Goal: Information Seeking & Learning: Learn about a topic

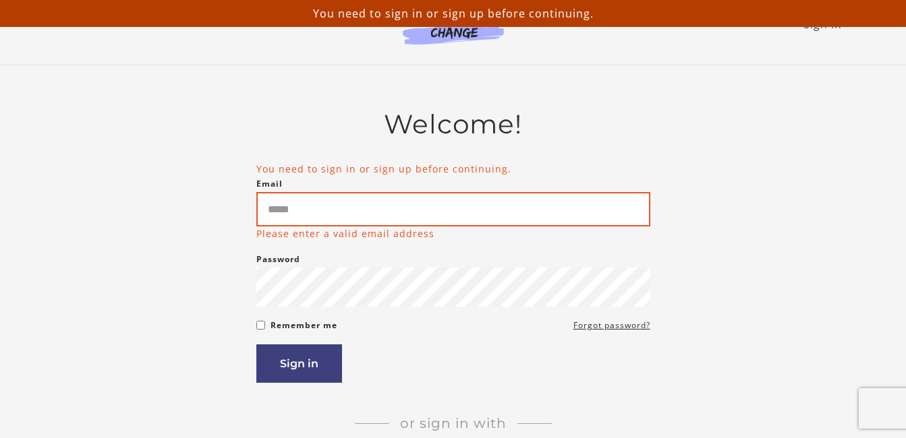
click at [312, 215] on input "Email" at bounding box center [453, 209] width 394 height 34
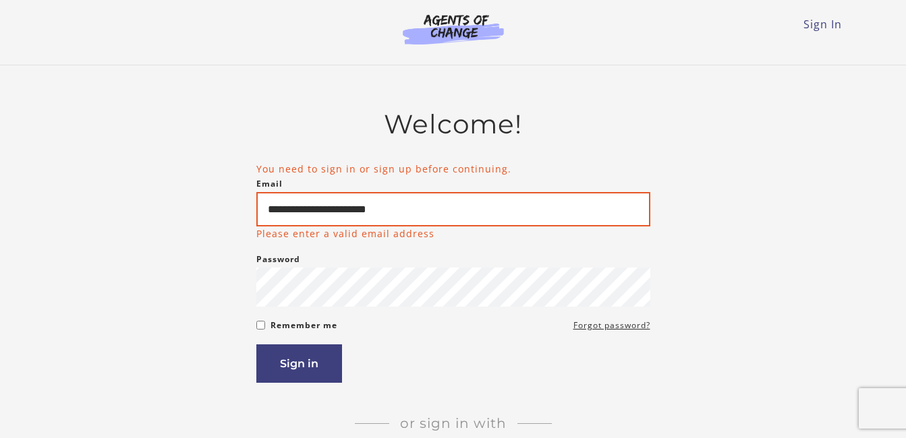
type input "**********"
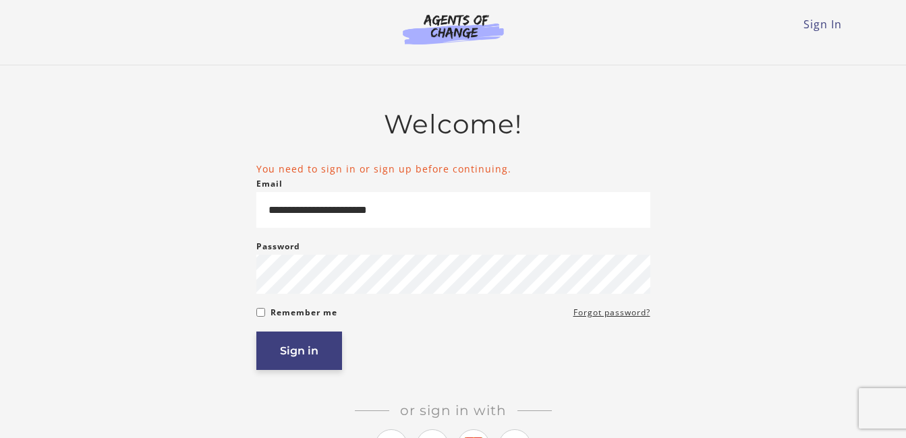
click at [307, 356] on button "Sign in" at bounding box center [299, 351] width 86 height 38
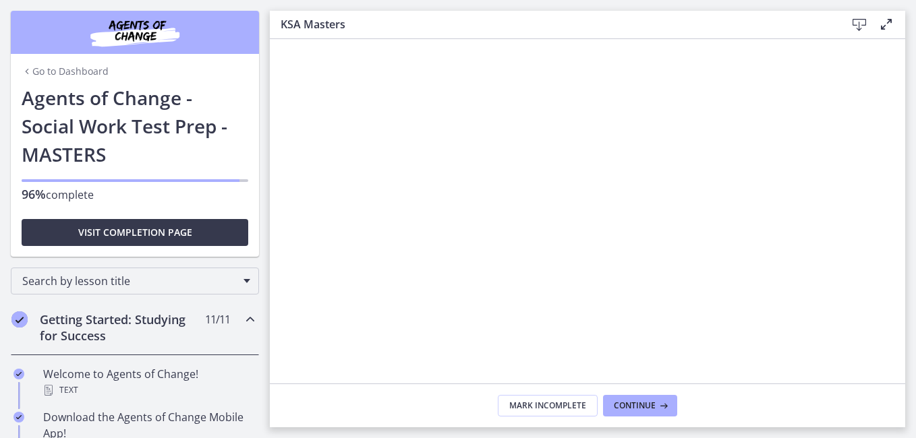
click at [58, 70] on link "Go to Dashboard" at bounding box center [65, 71] width 87 height 13
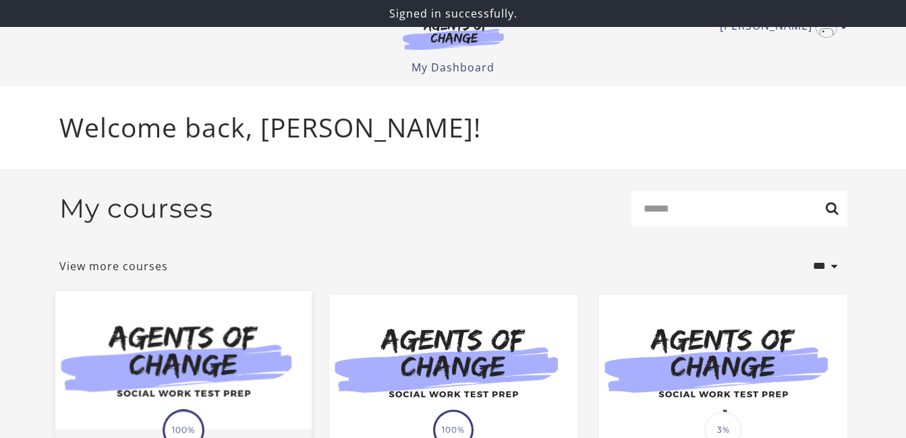
click at [191, 389] on img at bounding box center [183, 360] width 256 height 138
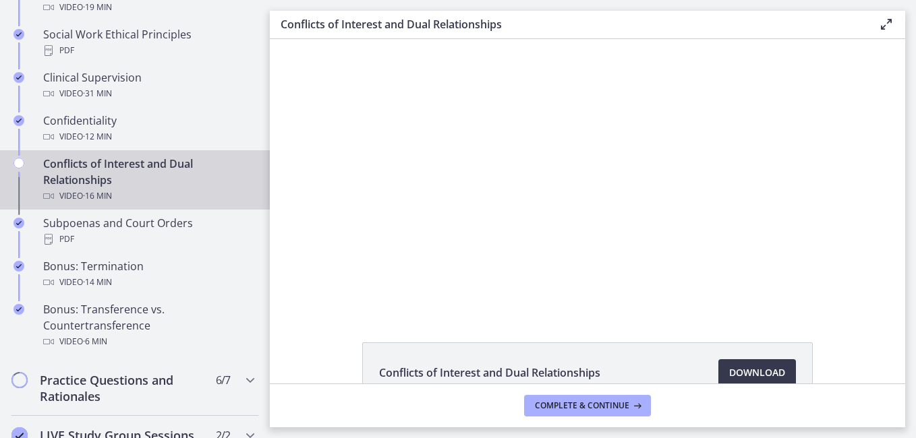
scroll to position [741, 0]
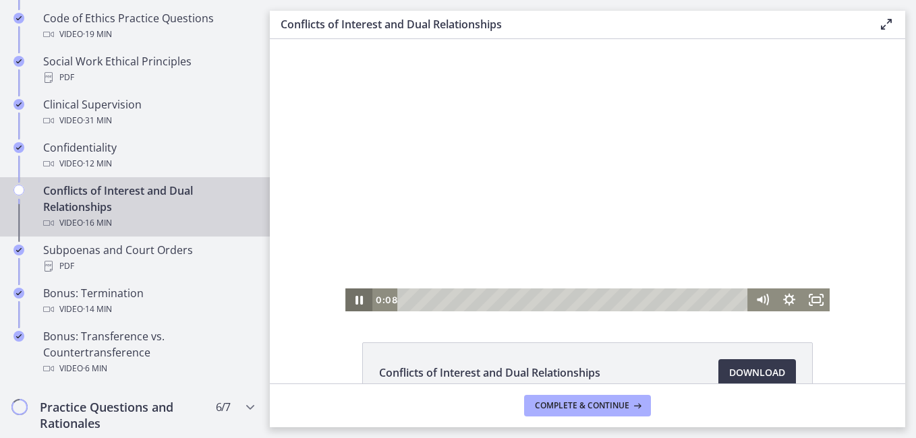
click at [355, 299] on icon "Pause" at bounding box center [358, 300] width 7 height 9
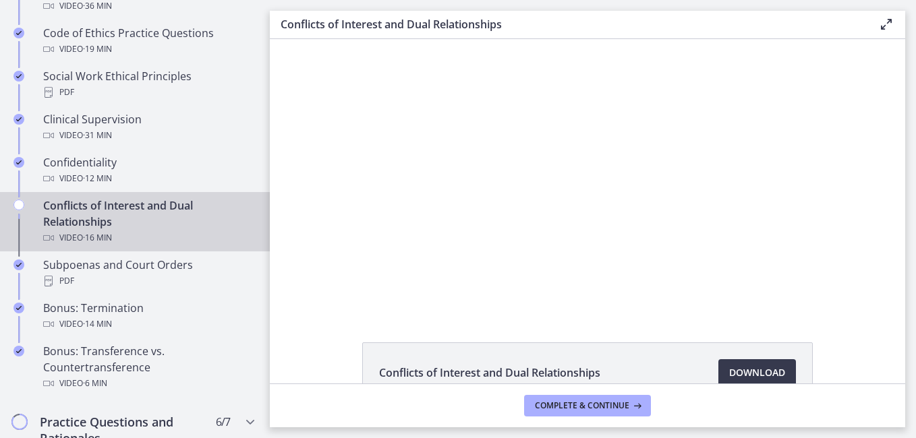
scroll to position [714, 0]
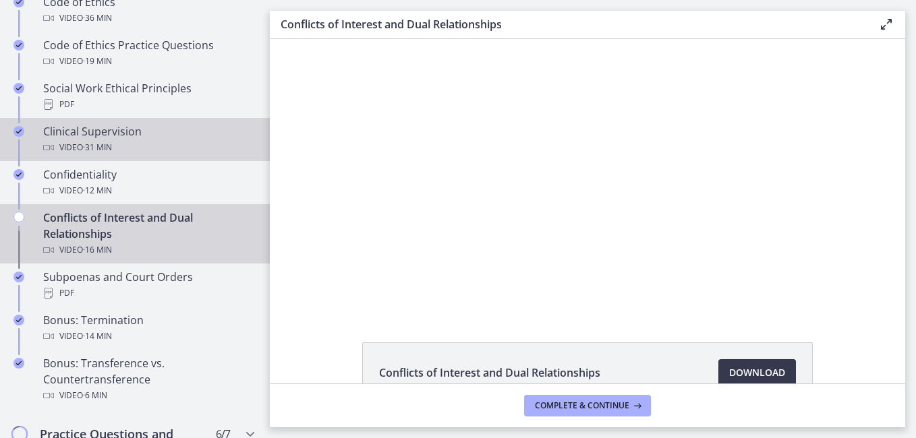
click at [93, 156] on span "· 31 min" at bounding box center [97, 148] width 29 height 16
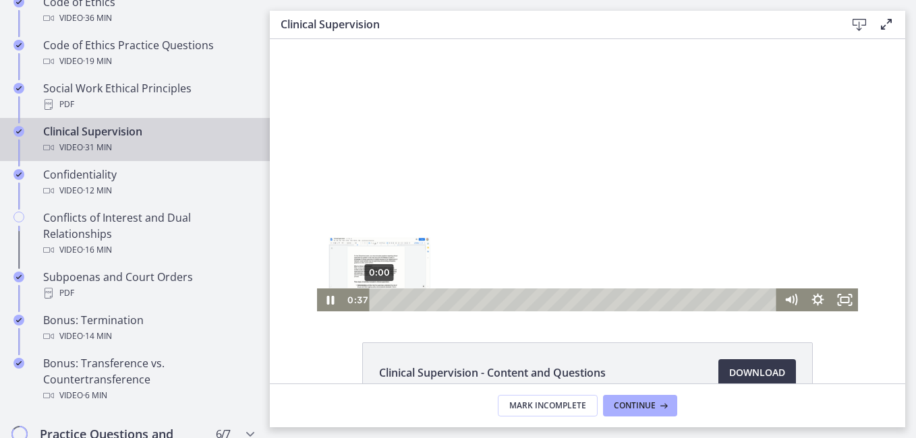
click at [379, 300] on div "0:00" at bounding box center [574, 300] width 391 height 23
click at [836, 298] on icon "Fullscreen" at bounding box center [844, 301] width 32 height 28
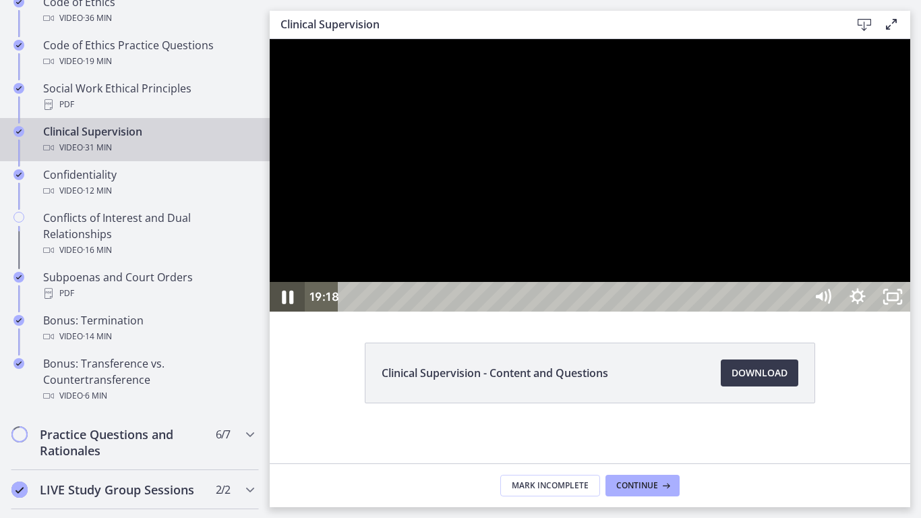
click at [288, 315] on icon "Pause" at bounding box center [287, 297] width 42 height 36
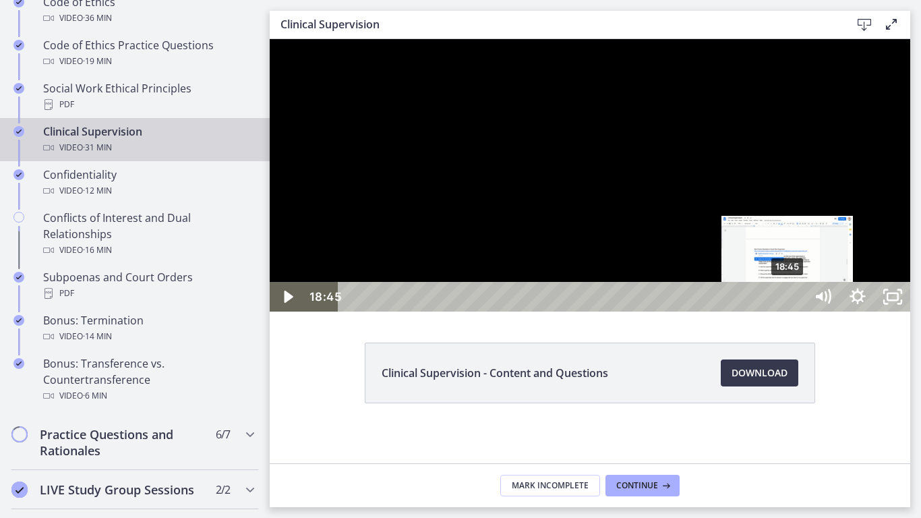
click at [789, 312] on div "18:45" at bounding box center [574, 297] width 446 height 30
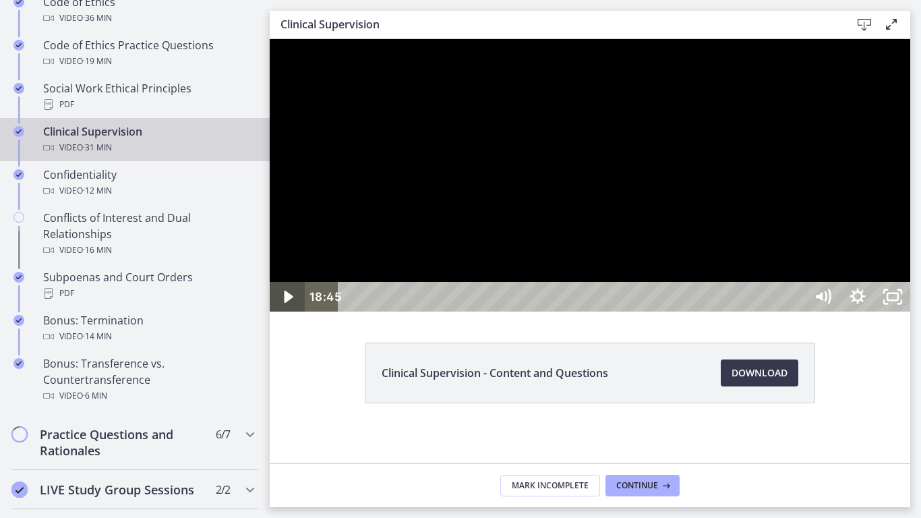
click at [288, 303] on icon "Play Video" at bounding box center [288, 297] width 9 height 12
click at [289, 315] on icon "Pause" at bounding box center [287, 297] width 42 height 36
click at [289, 312] on icon "Play Video" at bounding box center [288, 297] width 35 height 30
click at [287, 312] on icon "Pause" at bounding box center [287, 297] width 35 height 30
click at [288, 303] on icon "Play Video" at bounding box center [288, 297] width 9 height 12
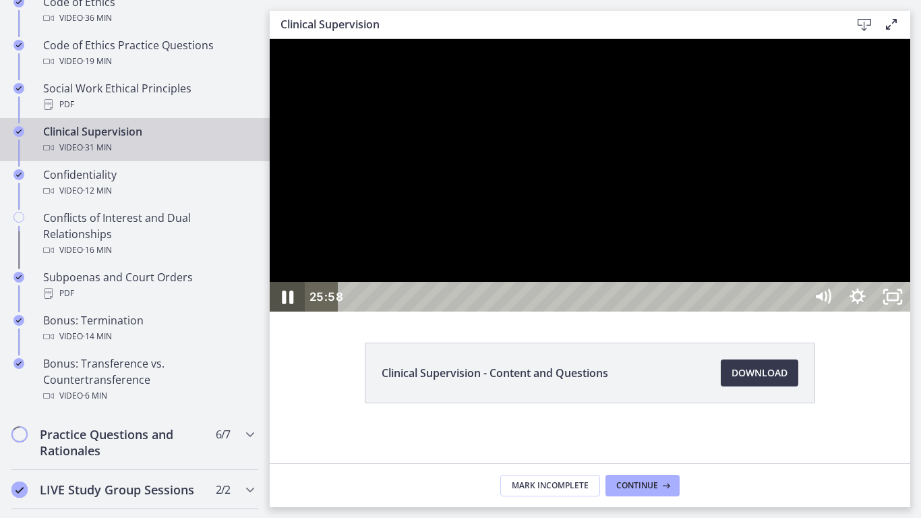
click at [291, 304] on icon "Pause" at bounding box center [287, 297] width 11 height 13
click at [287, 303] on icon "Play Video" at bounding box center [288, 297] width 9 height 12
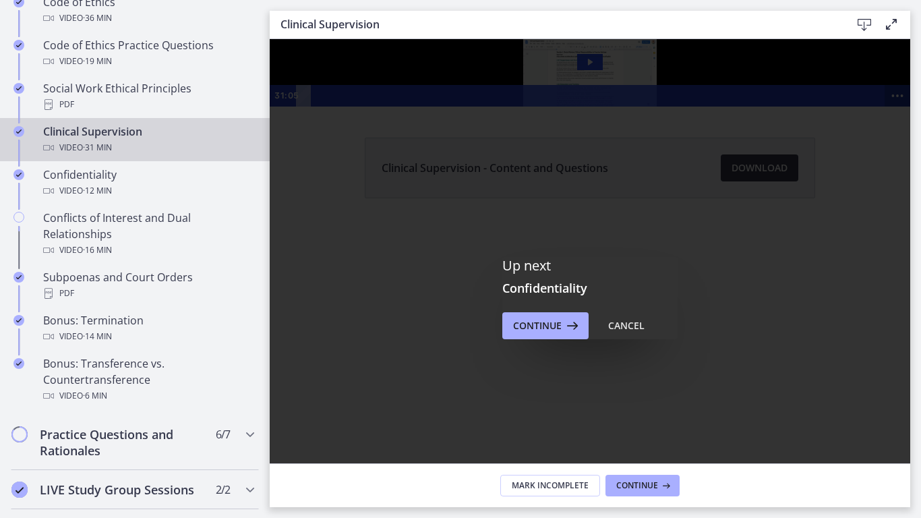
click at [885, 107] on icon "Show more buttons" at bounding box center [898, 96] width 26 height 22
click at [857, 109] on icon "Fullscreen" at bounding box center [872, 96] width 31 height 26
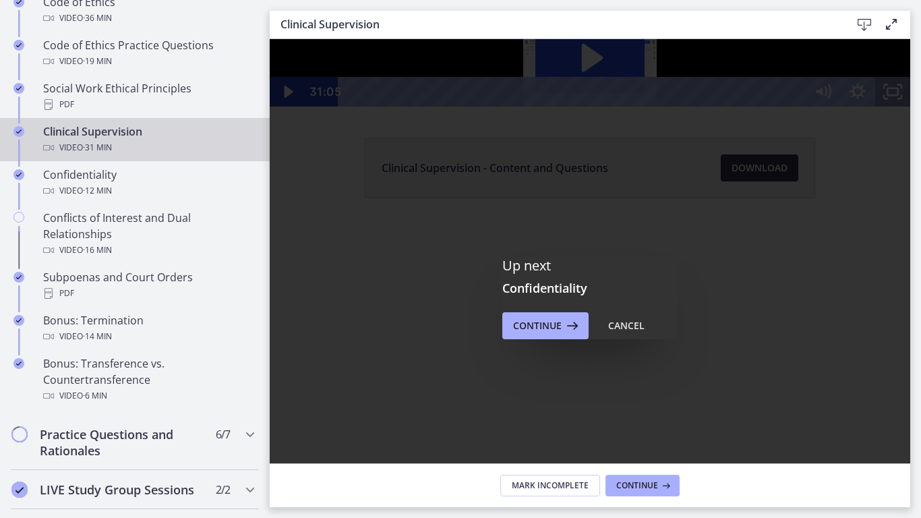
click at [911, 107] on icon "Unfullscreen" at bounding box center [893, 92] width 35 height 30
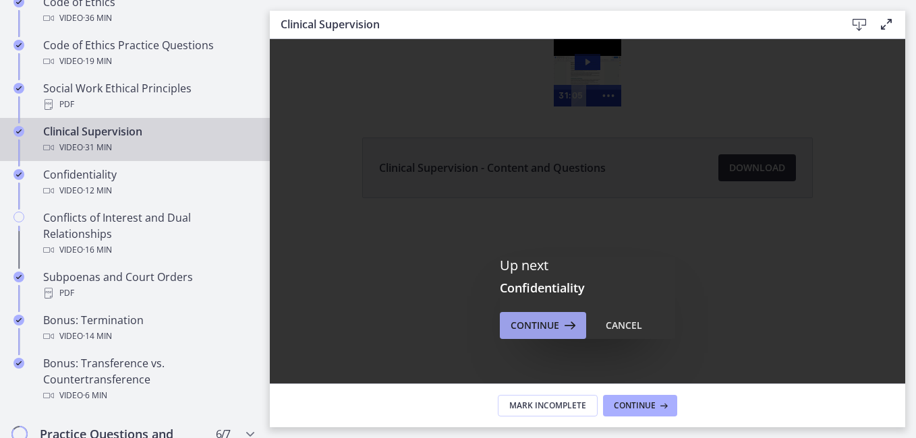
click at [526, 326] on span "Continue" at bounding box center [535, 326] width 49 height 16
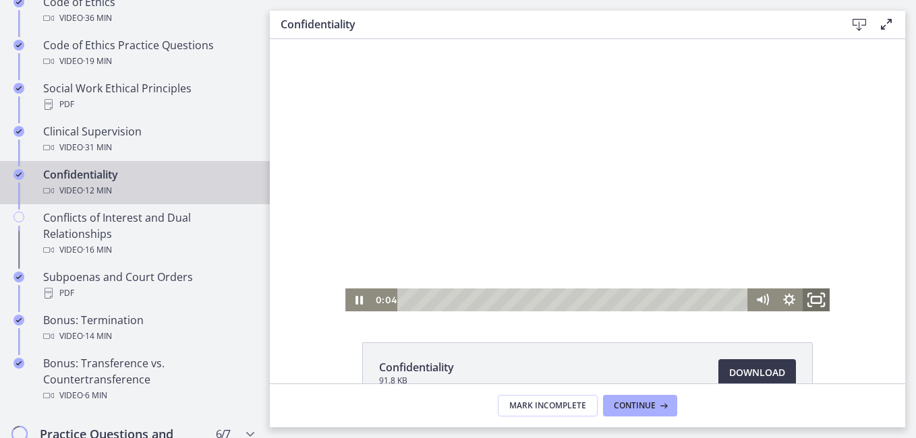
click at [812, 297] on rect "Fullscreen" at bounding box center [816, 300] width 9 height 7
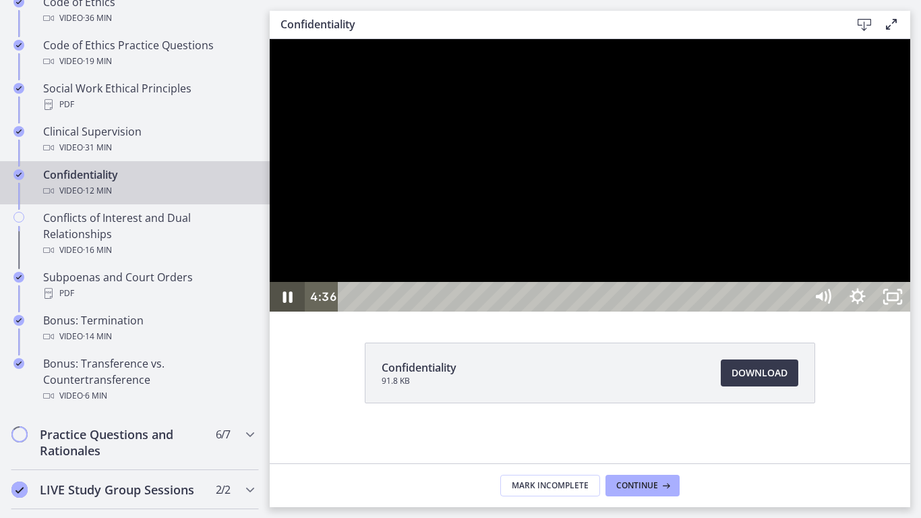
click at [293, 312] on icon "Pause" at bounding box center [287, 297] width 35 height 30
click at [293, 315] on icon "Play Video" at bounding box center [289, 297] width 42 height 36
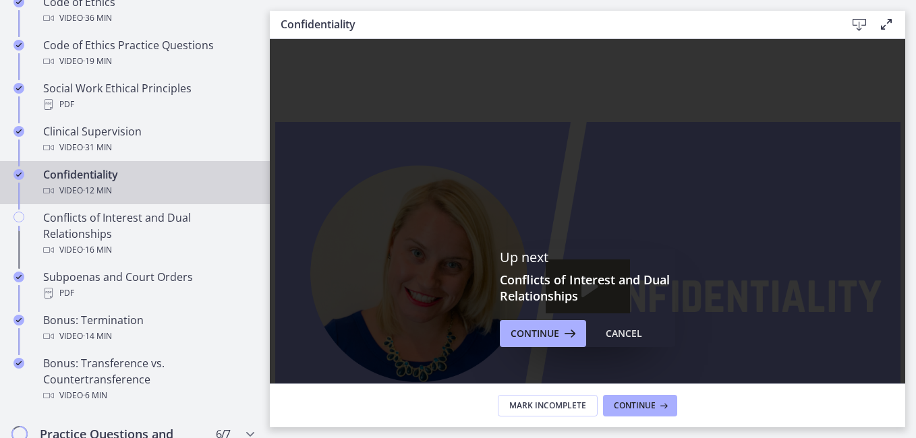
click at [886, 22] on icon at bounding box center [886, 24] width 16 height 16
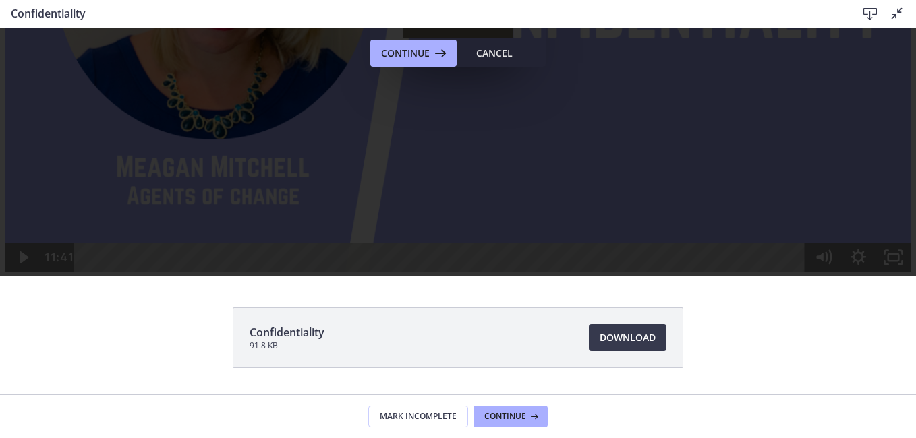
scroll to position [308, 0]
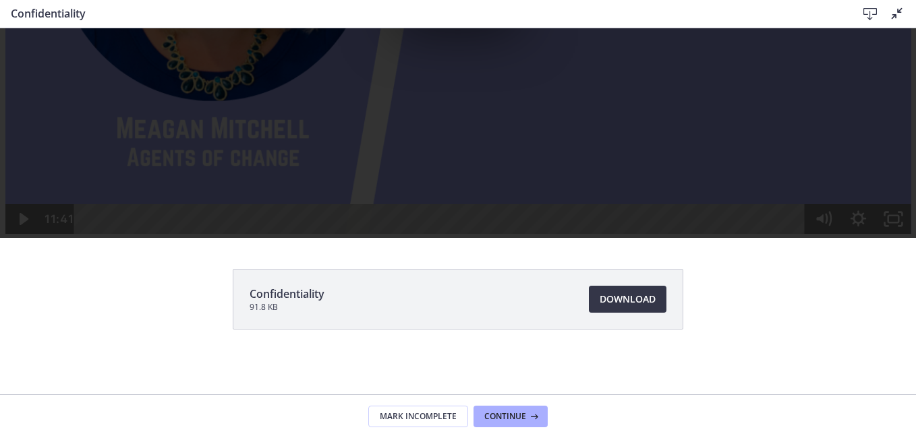
click at [601, 297] on span "Download Opens in a new window" at bounding box center [628, 299] width 56 height 16
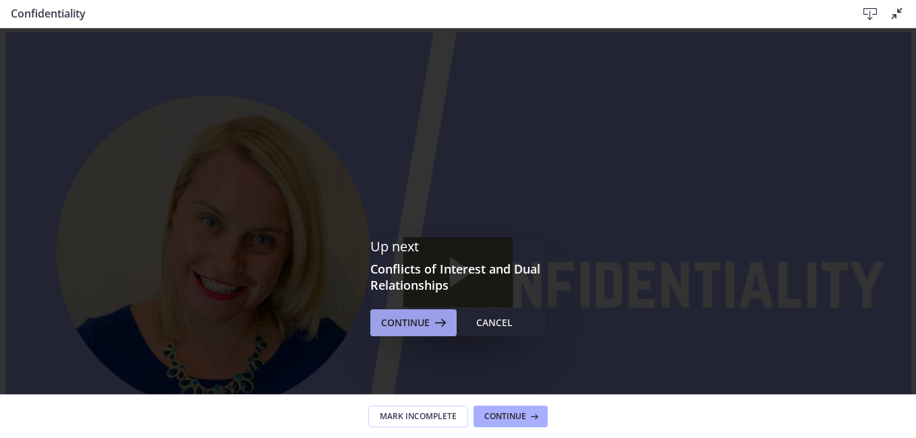
click at [403, 322] on span "Continue" at bounding box center [405, 323] width 49 height 16
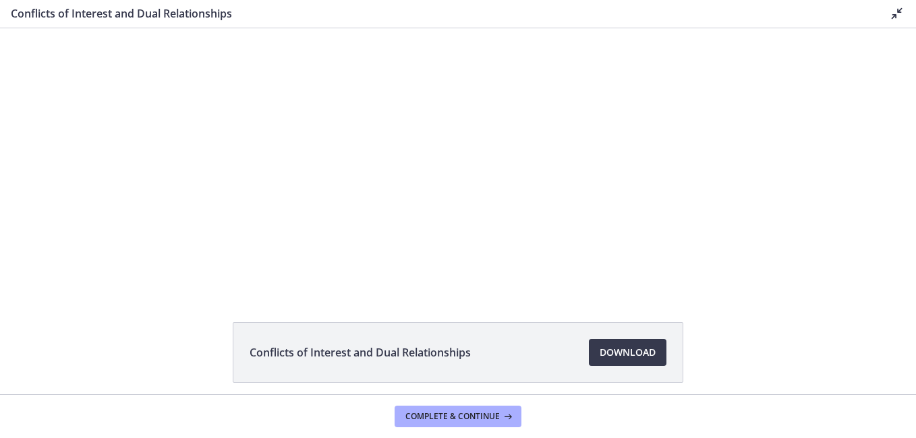
scroll to position [80, 0]
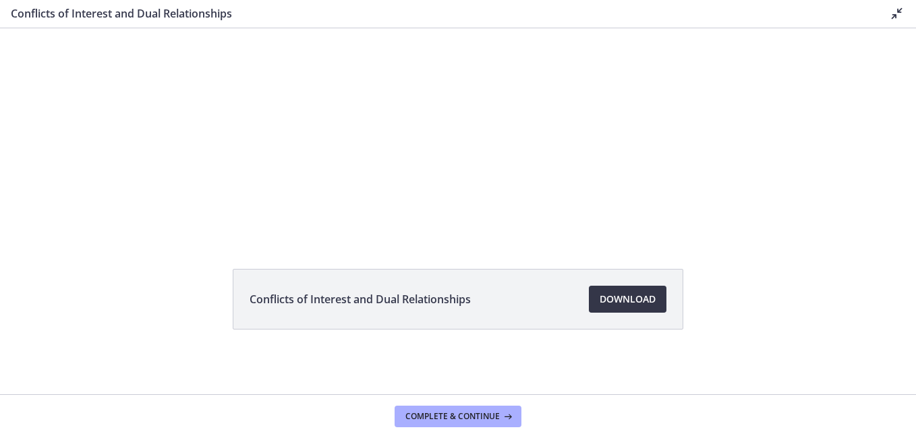
click at [613, 299] on span "Download Opens in a new window" at bounding box center [628, 299] width 56 height 16
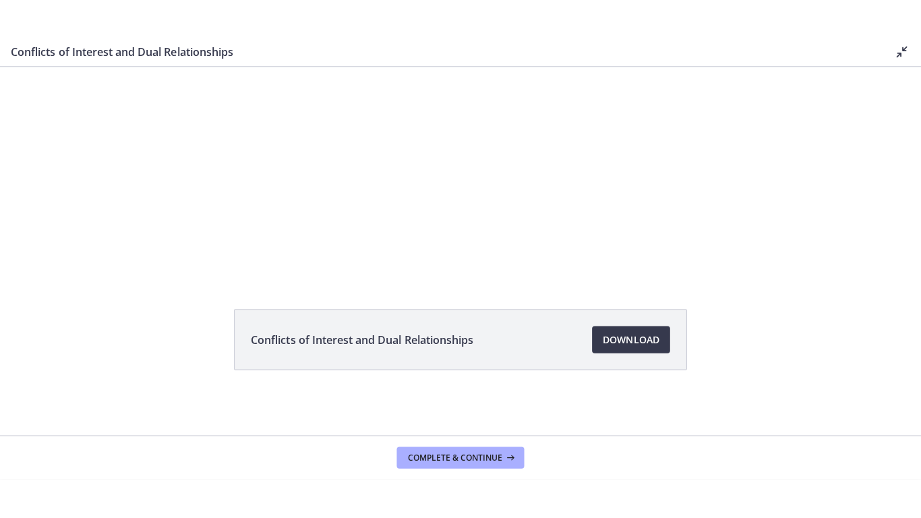
scroll to position [0, 0]
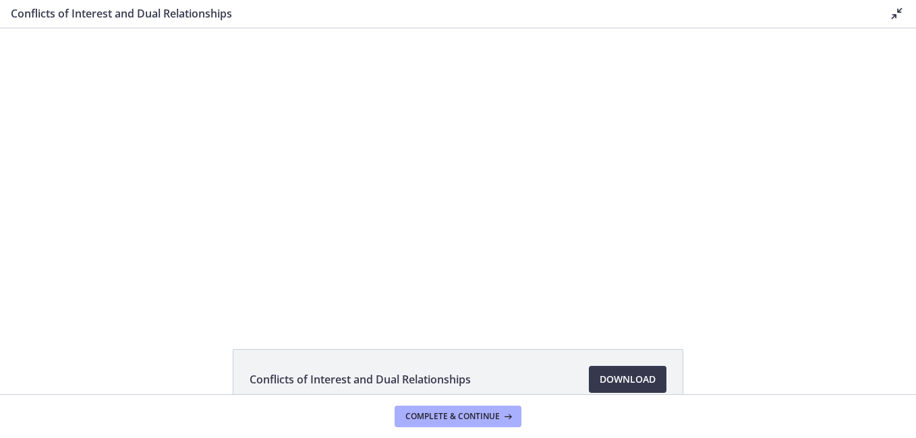
click at [894, 14] on icon at bounding box center [897, 13] width 16 height 16
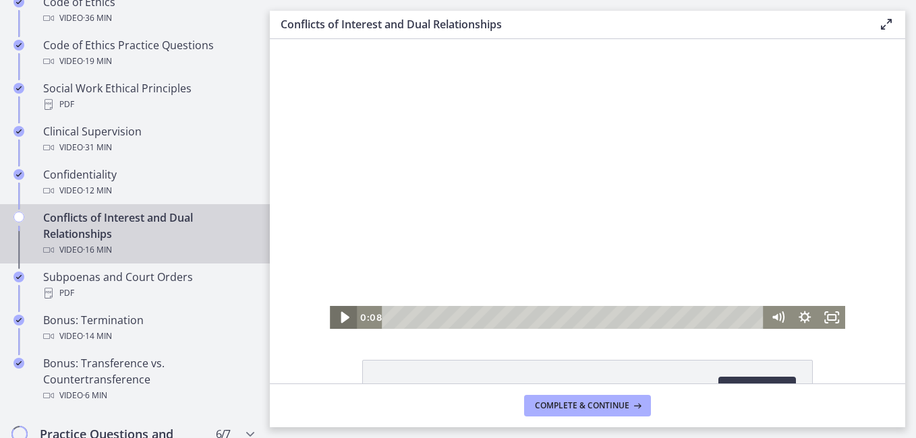
click at [344, 315] on icon "Play Video" at bounding box center [345, 318] width 32 height 28
click at [827, 320] on icon "Fullscreen" at bounding box center [831, 317] width 27 height 23
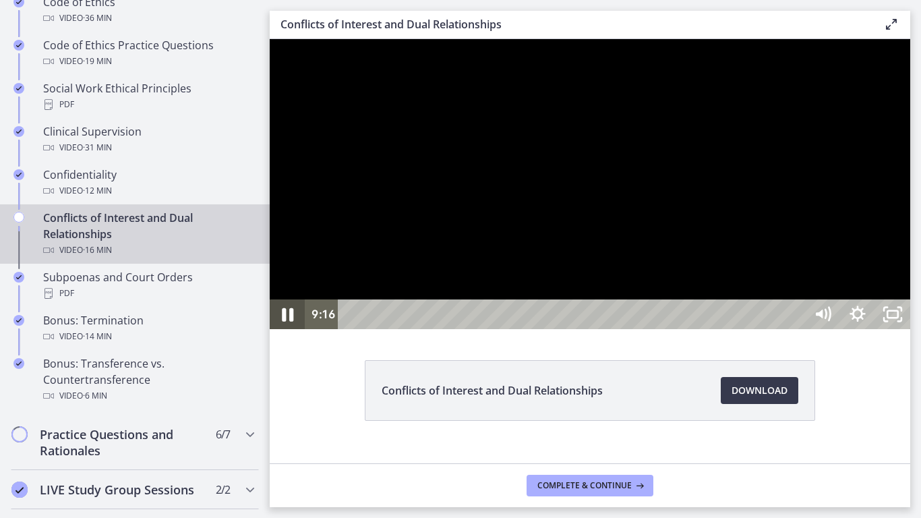
click at [283, 322] on icon "Pause" at bounding box center [287, 314] width 11 height 13
click at [283, 329] on icon "Play Video" at bounding box center [288, 315] width 35 height 30
click at [291, 320] on icon "Pause" at bounding box center [287, 314] width 9 height 11
click at [289, 333] on icon "Play Video" at bounding box center [289, 315] width 42 height 36
click at [283, 329] on icon "Pause" at bounding box center [287, 315] width 35 height 30
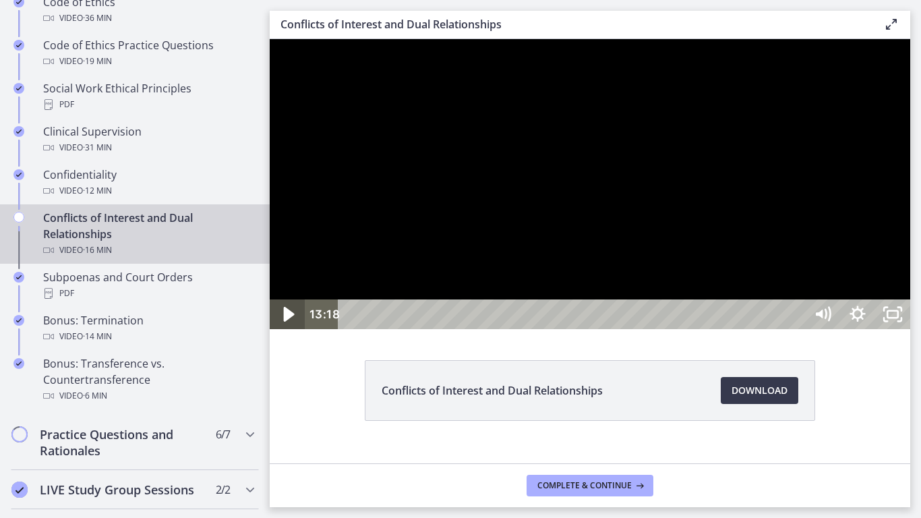
click at [286, 333] on icon "Play Video" at bounding box center [289, 315] width 42 height 36
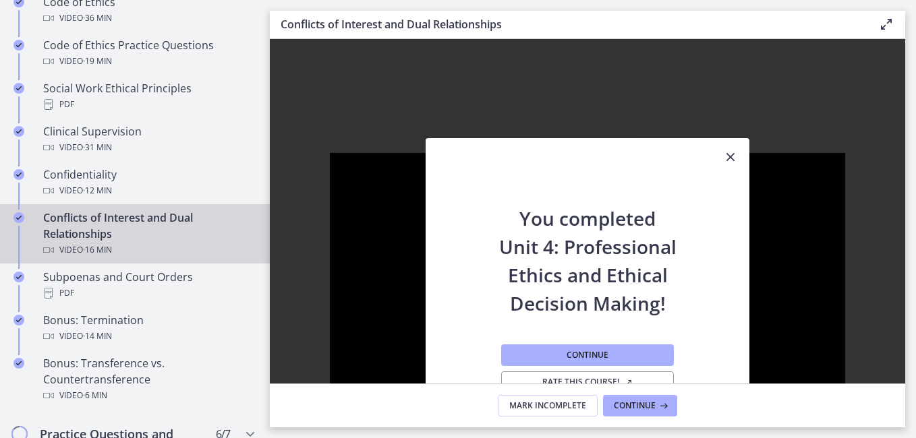
scroll to position [302, 0]
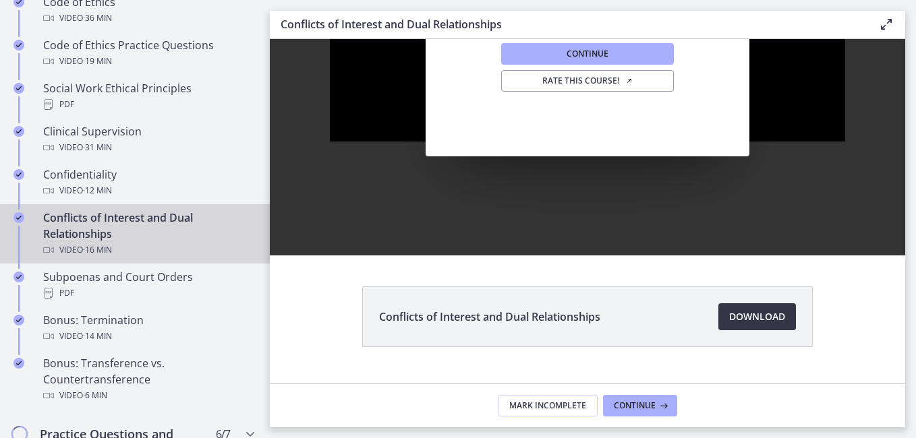
click at [738, 315] on span "Download Opens in a new window" at bounding box center [757, 317] width 56 height 16
click at [623, 406] on span "Continue" at bounding box center [635, 406] width 42 height 11
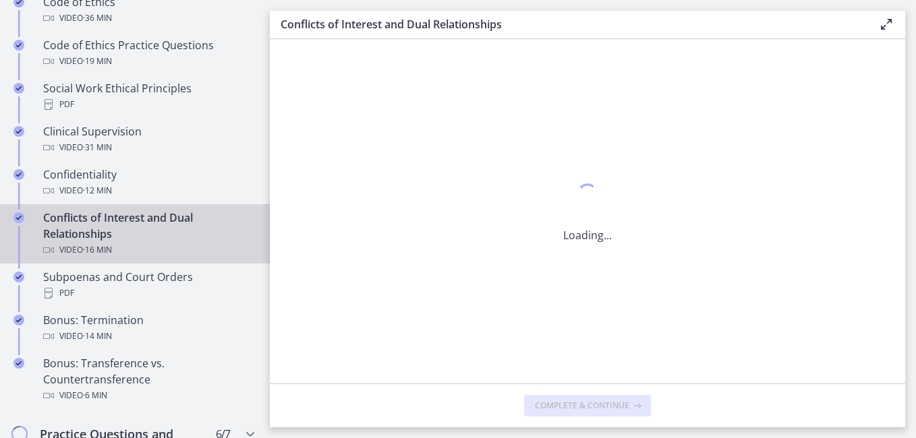
scroll to position [0, 0]
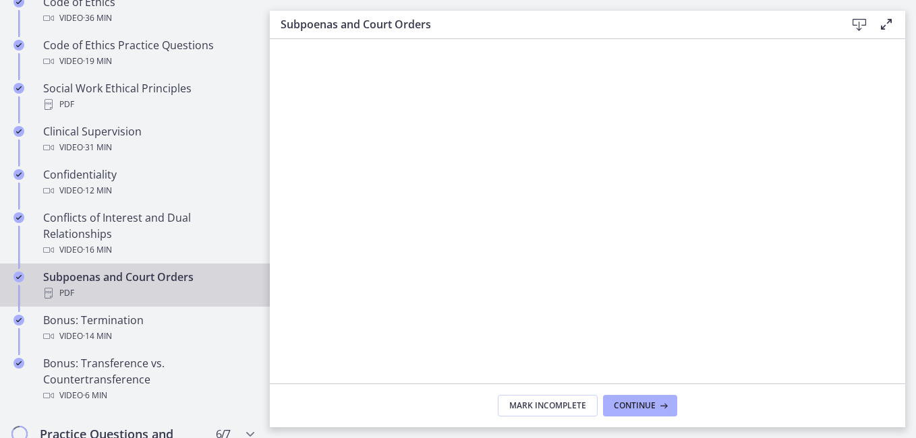
click at [855, 25] on icon at bounding box center [859, 25] width 16 height 16
click at [633, 411] on button "Continue" at bounding box center [640, 406] width 74 height 22
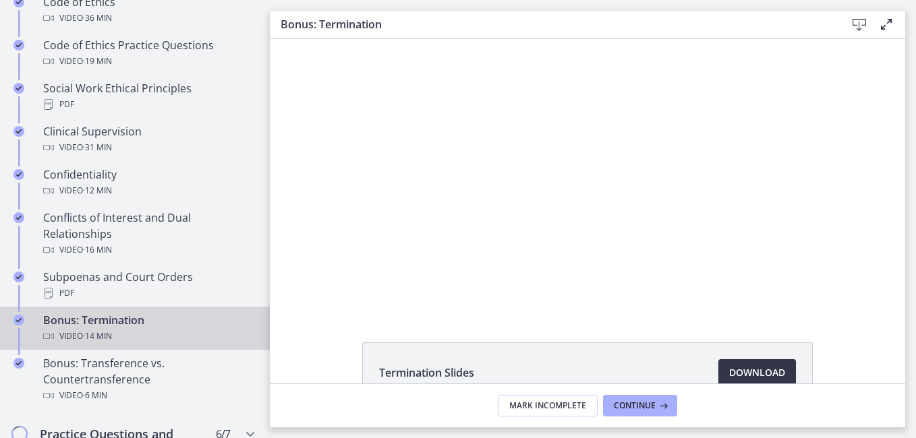
click at [742, 376] on span "Download Opens in a new window" at bounding box center [757, 373] width 56 height 16
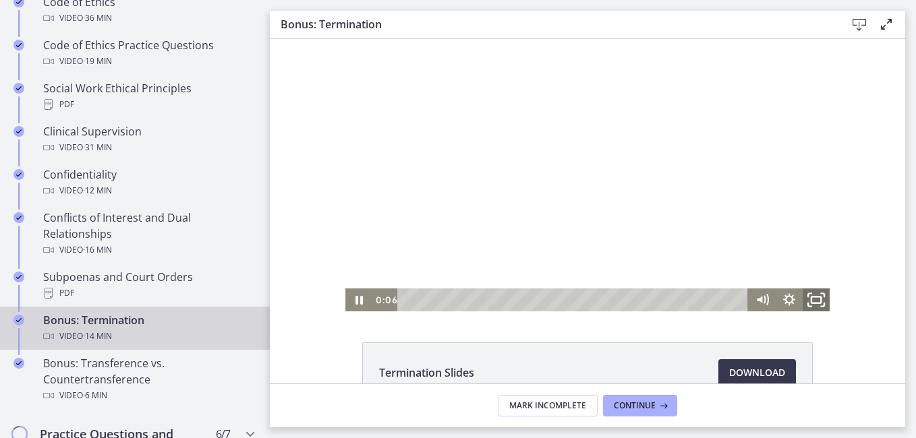
click at [812, 300] on icon "Fullscreen" at bounding box center [816, 301] width 32 height 28
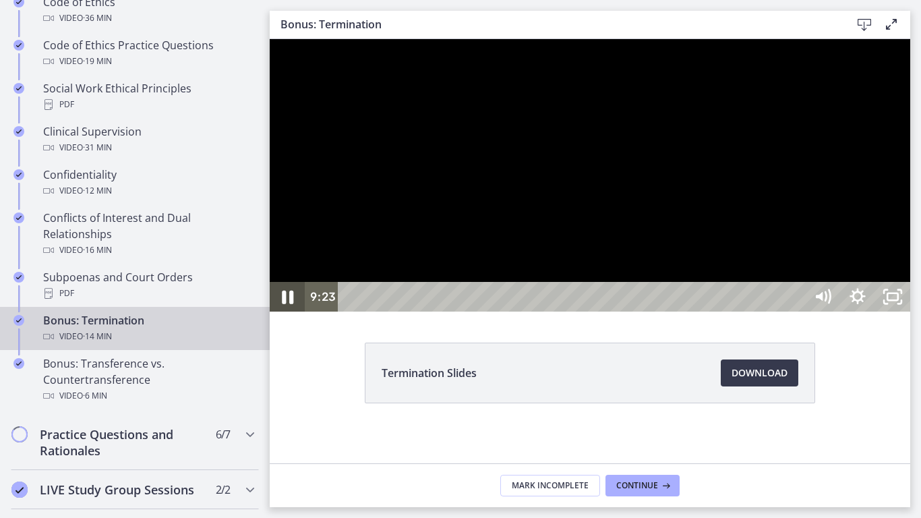
click at [279, 315] on icon "Pause" at bounding box center [287, 297] width 42 height 36
click at [279, 312] on icon "Play Video" at bounding box center [288, 297] width 35 height 30
click at [914, 315] on icon "Unfullscreen" at bounding box center [893, 297] width 42 height 36
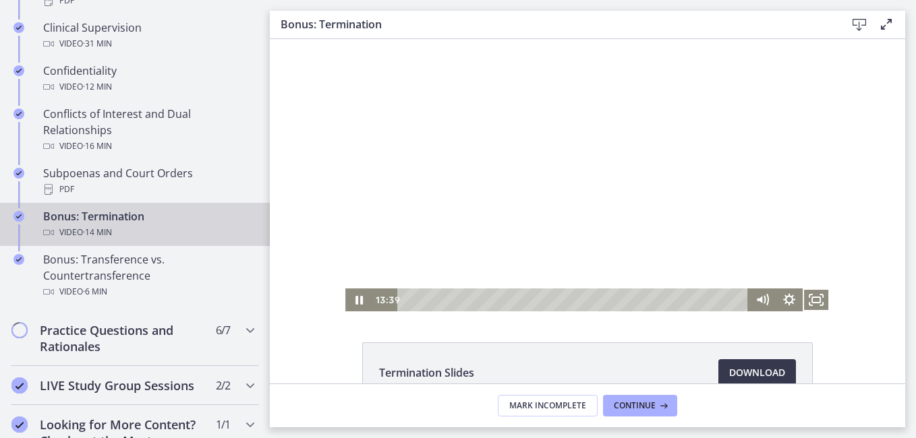
scroll to position [822, 0]
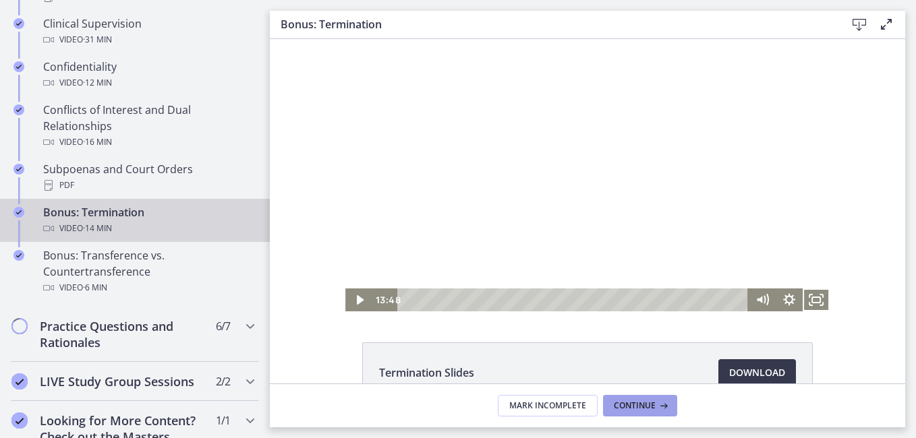
click at [629, 401] on span "Continue" at bounding box center [635, 406] width 42 height 11
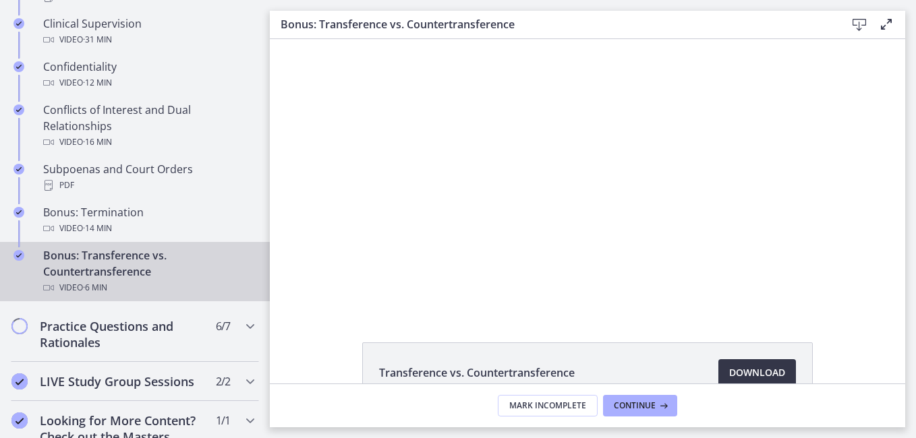
click at [772, 368] on span "Download Opens in a new window" at bounding box center [757, 373] width 56 height 16
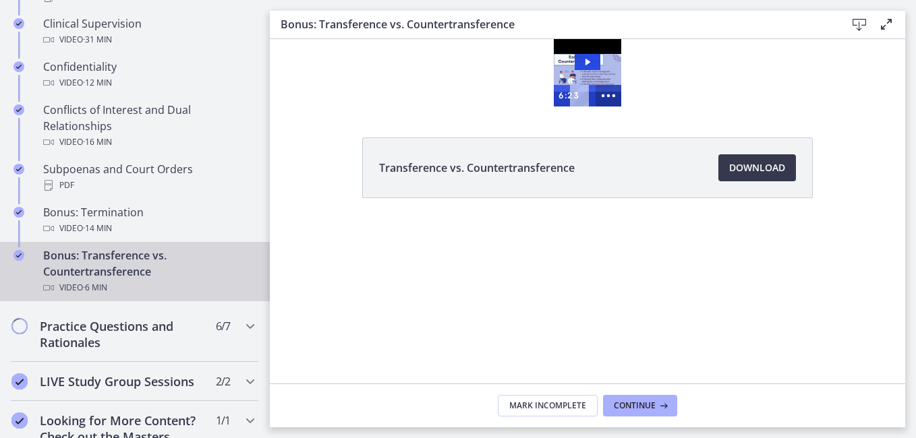
click at [608, 96] on circle "Show more buttons" at bounding box center [608, 95] width 3 height 3
click at [586, 96] on icon "Fullscreen" at bounding box center [583, 96] width 26 height 22
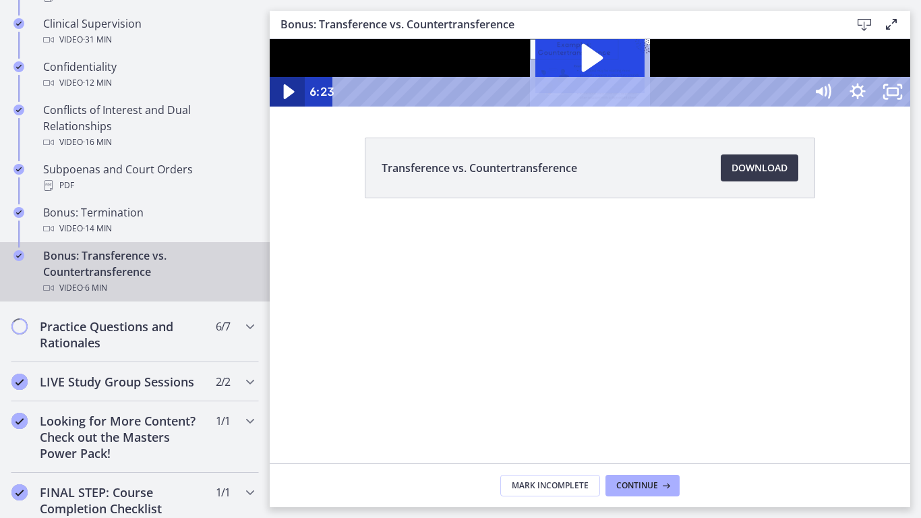
click at [284, 110] on icon "Play Video" at bounding box center [289, 92] width 42 height 36
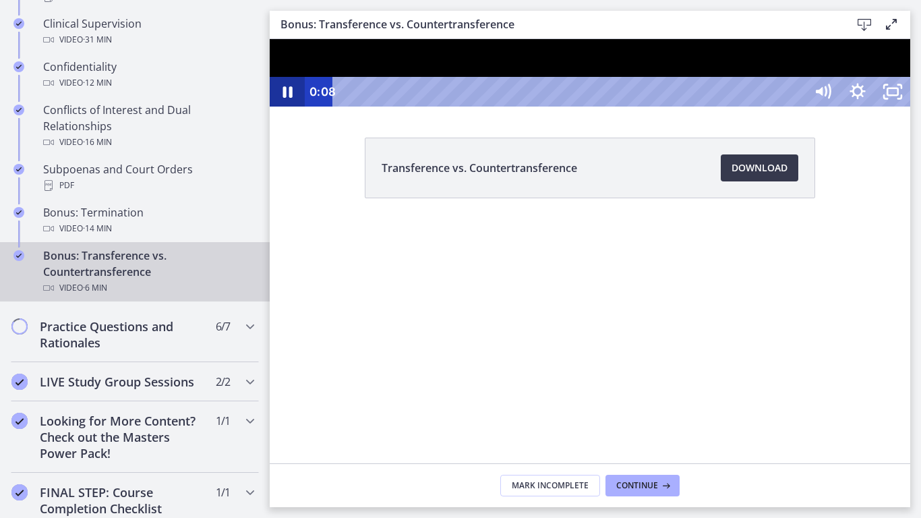
click at [284, 98] on icon "Pause" at bounding box center [287, 91] width 9 height 11
click at [284, 110] on icon "Play Video" at bounding box center [289, 92] width 42 height 36
click at [911, 107] on icon "Unfullscreen" at bounding box center [893, 92] width 35 height 30
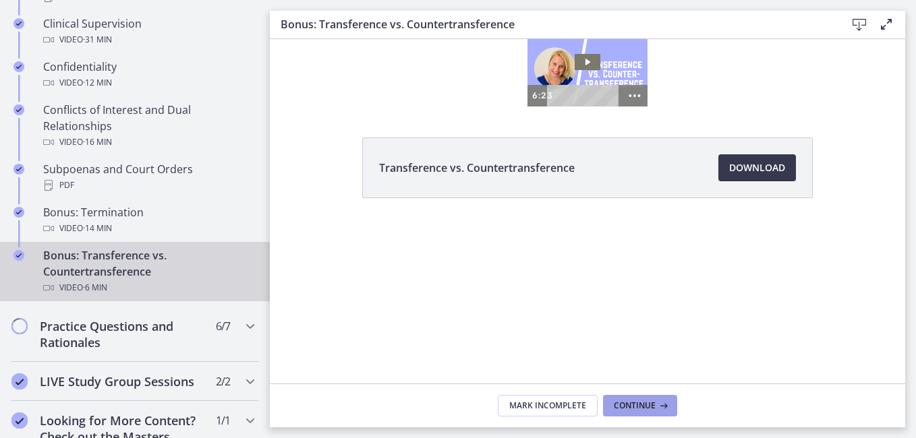
click at [635, 401] on span "Continue" at bounding box center [635, 406] width 42 height 11
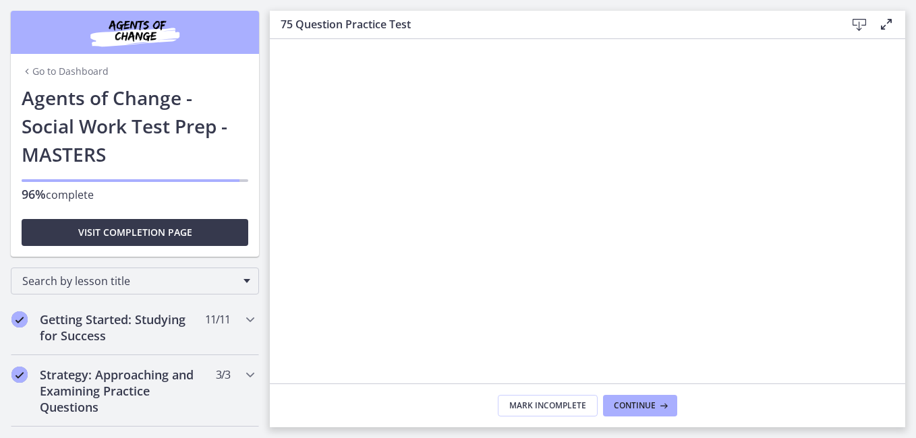
click at [55, 72] on link "Go to Dashboard" at bounding box center [65, 71] width 87 height 13
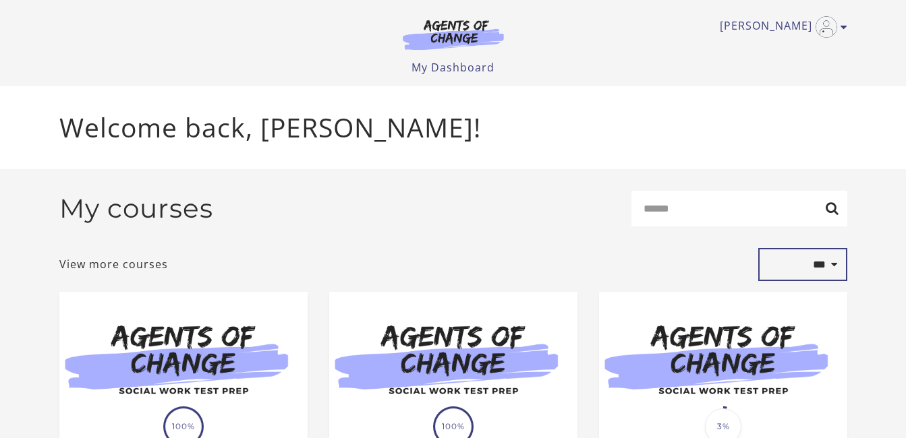
click at [833, 266] on select "**********" at bounding box center [802, 264] width 89 height 33
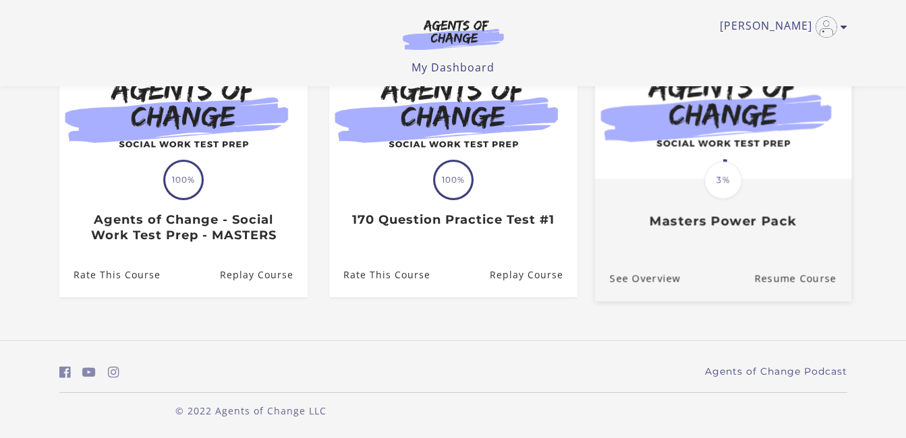
click at [709, 105] on img at bounding box center [722, 109] width 256 height 138
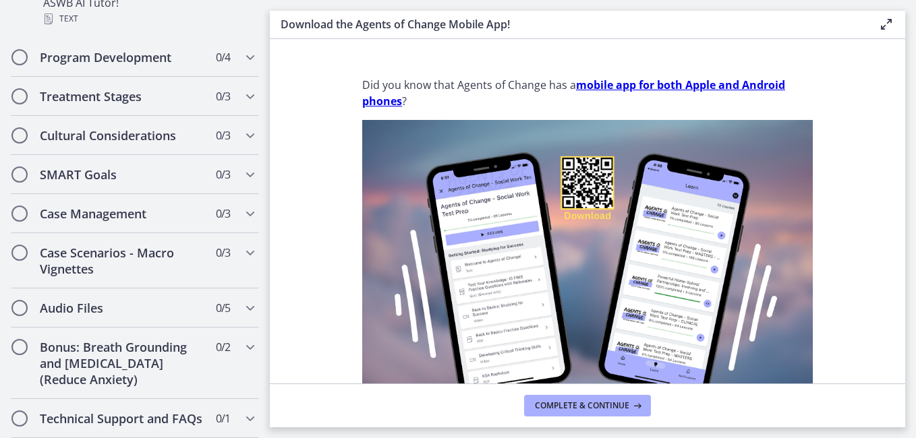
scroll to position [7, 0]
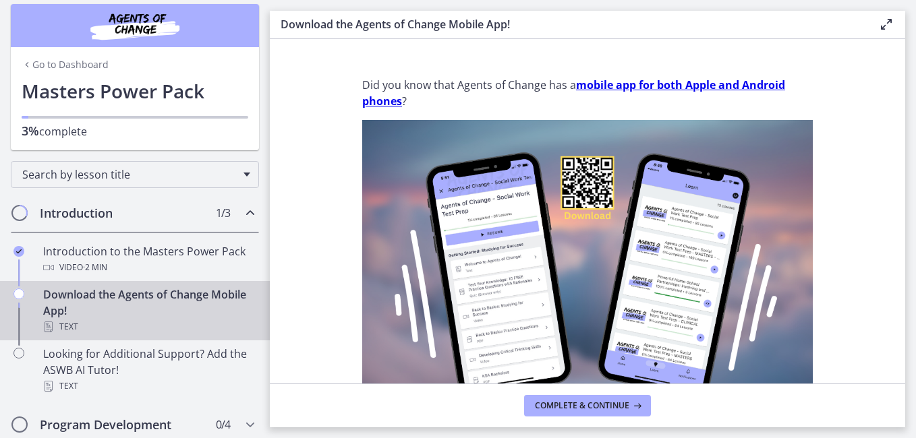
click at [67, 65] on link "Go to Dashboard" at bounding box center [65, 64] width 87 height 13
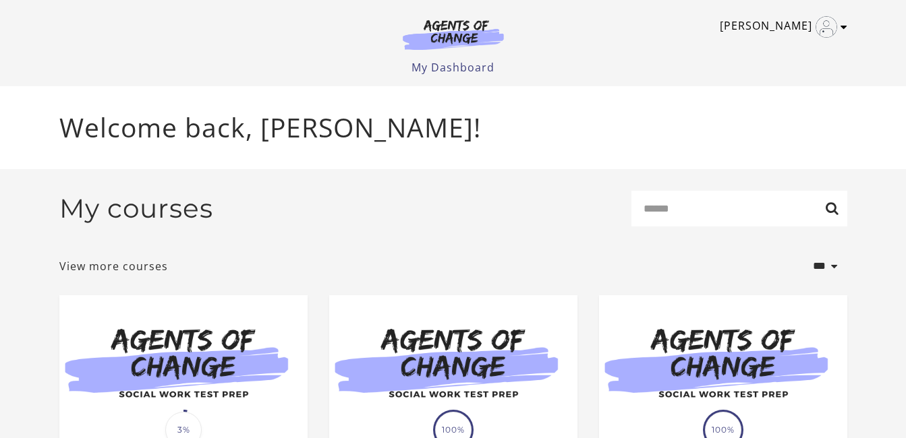
click at [839, 26] on link "[PERSON_NAME]" at bounding box center [780, 27] width 121 height 22
click at [748, 98] on link "Sign Out" at bounding box center [791, 95] width 119 height 23
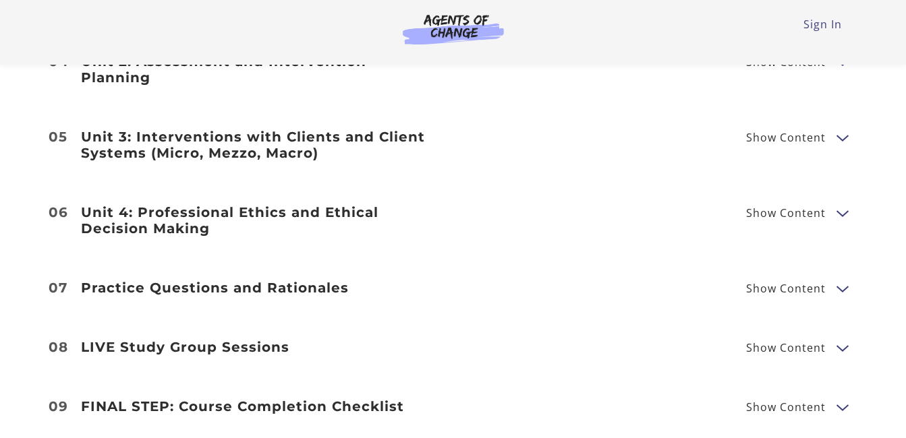
scroll to position [1954, 0]
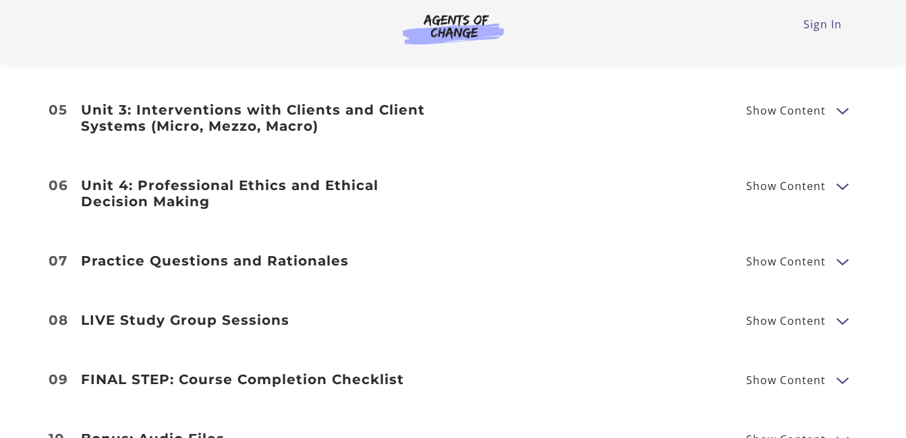
click at [840, 253] on button "Show Content" at bounding box center [841, 261] width 11 height 17
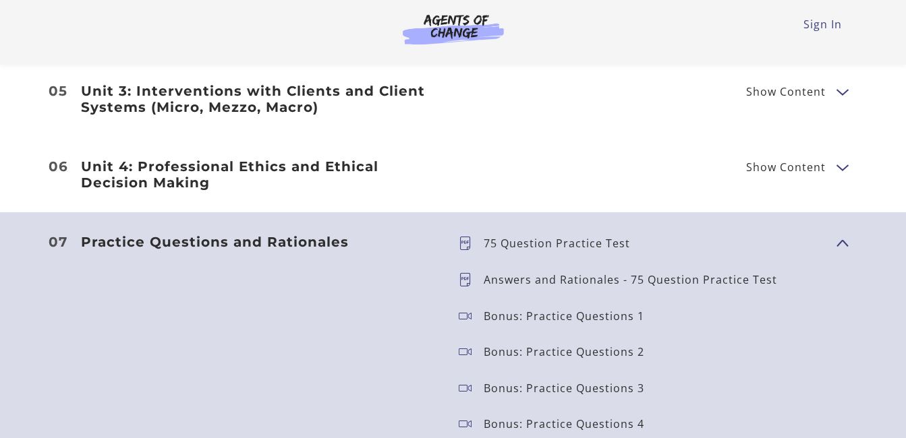
scroll to position [1981, 0]
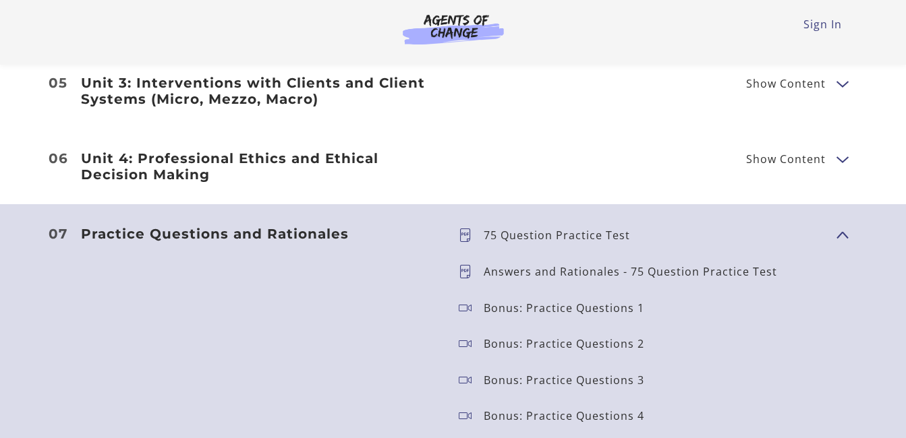
click at [844, 226] on button "Show Content" at bounding box center [841, 234] width 11 height 17
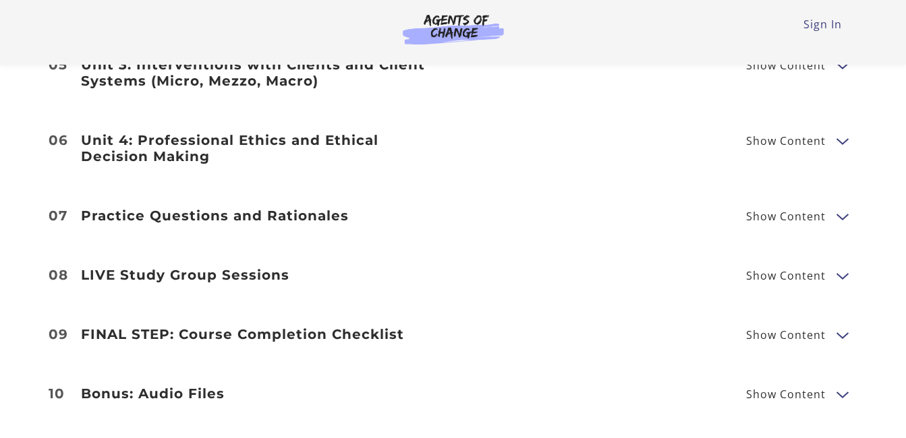
scroll to position [2115, 0]
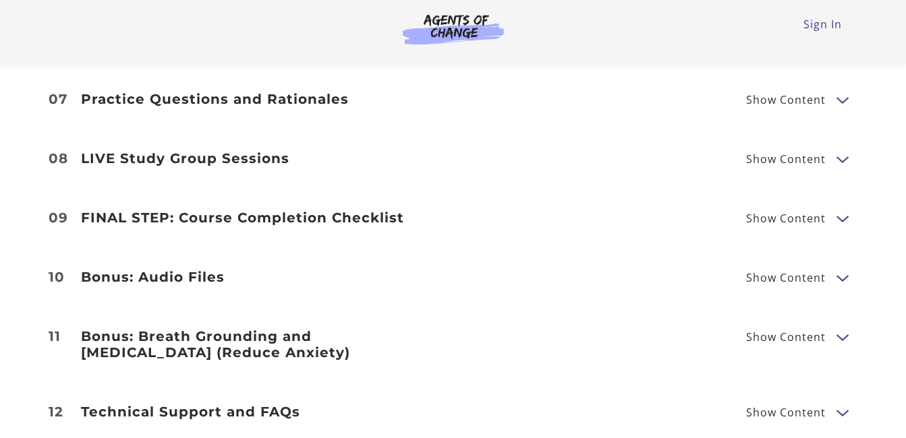
click at [843, 210] on button "Show Content" at bounding box center [841, 218] width 11 height 17
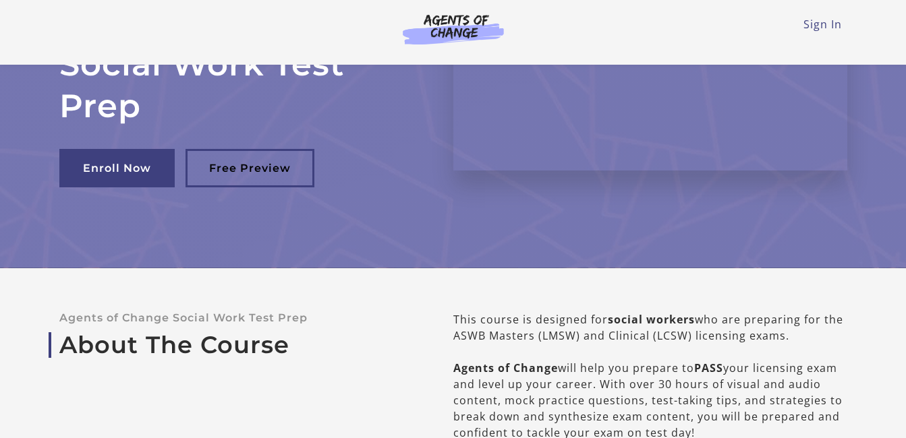
scroll to position [26, 0]
